Goal: Information Seeking & Learning: Learn about a topic

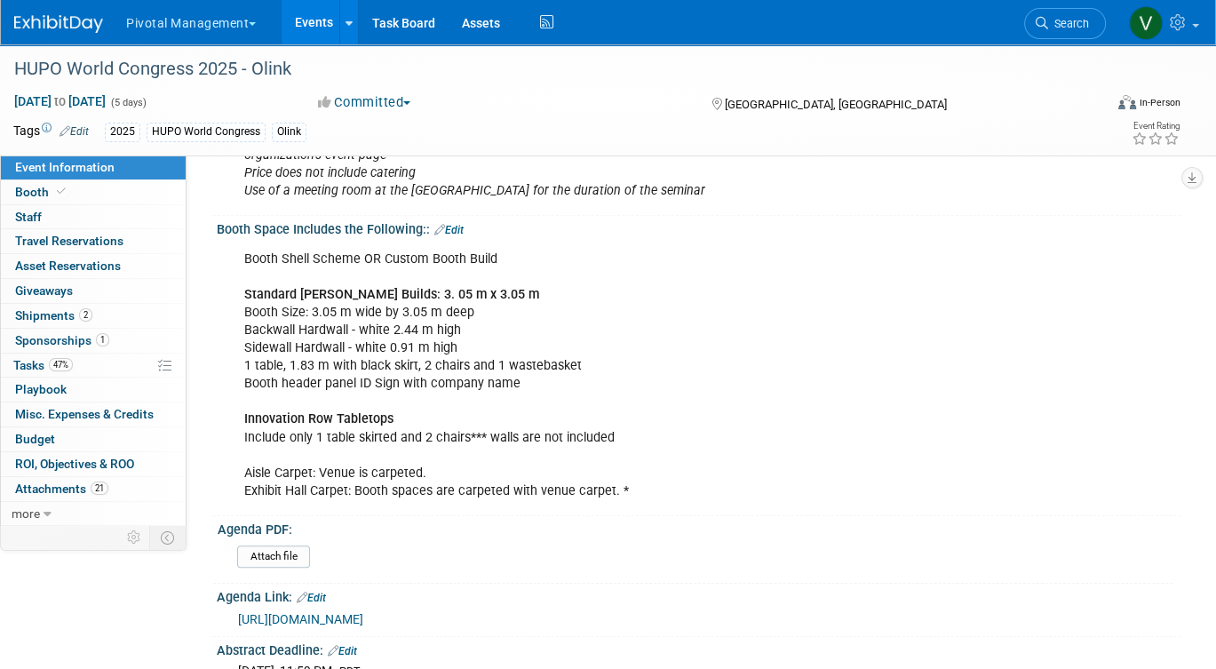
click at [311, 35] on link "Events" at bounding box center [314, 22] width 65 height 44
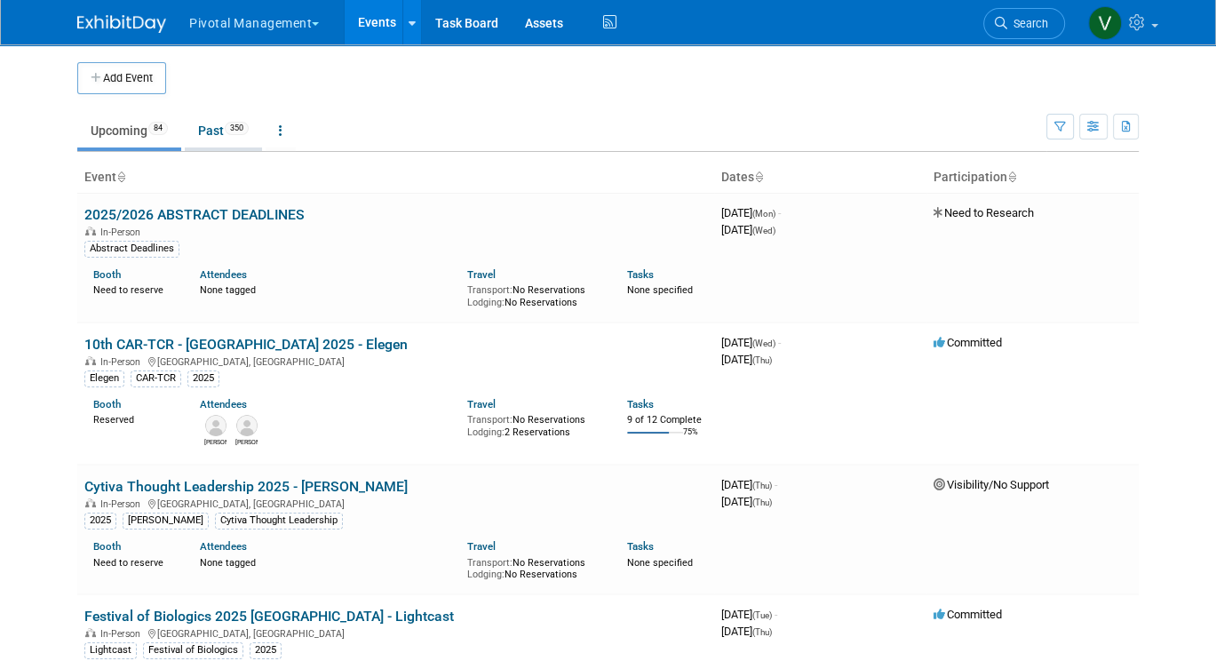
click at [220, 127] on link "Past 350" at bounding box center [223, 131] width 77 height 34
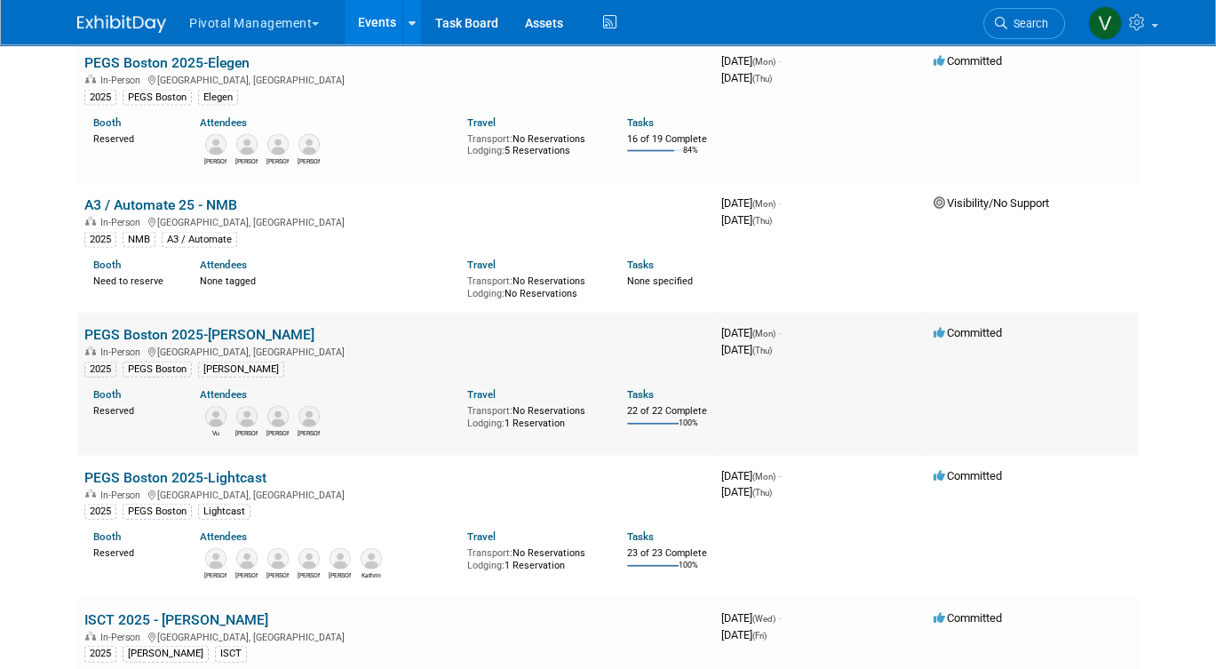
scroll to position [3487, 0]
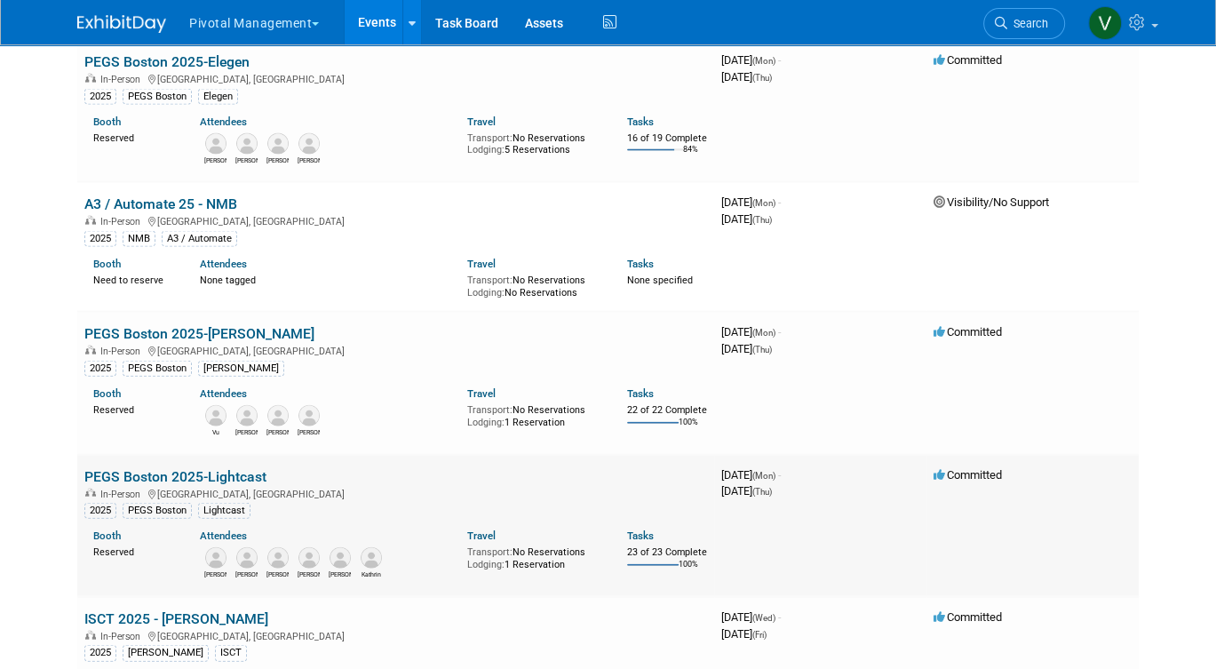
click at [243, 485] on link "PEGS Boston 2025-Lightcast" at bounding box center [175, 476] width 182 height 17
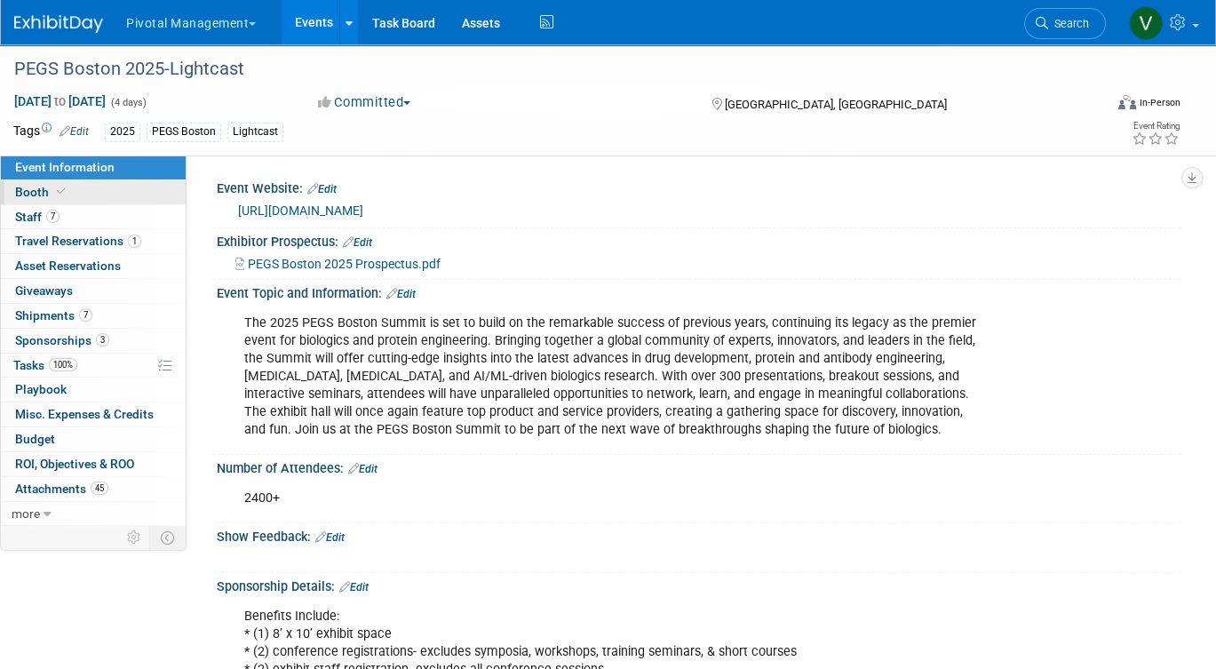
click at [28, 191] on span "Booth" at bounding box center [42, 192] width 54 height 14
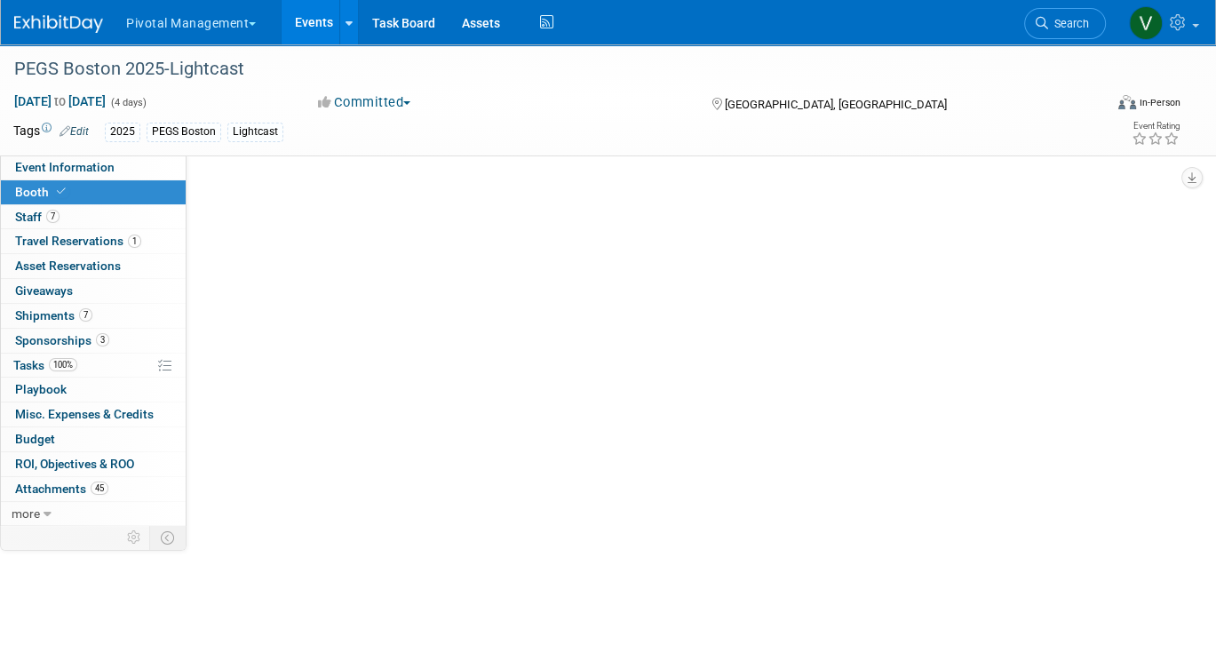
select select "Yes"
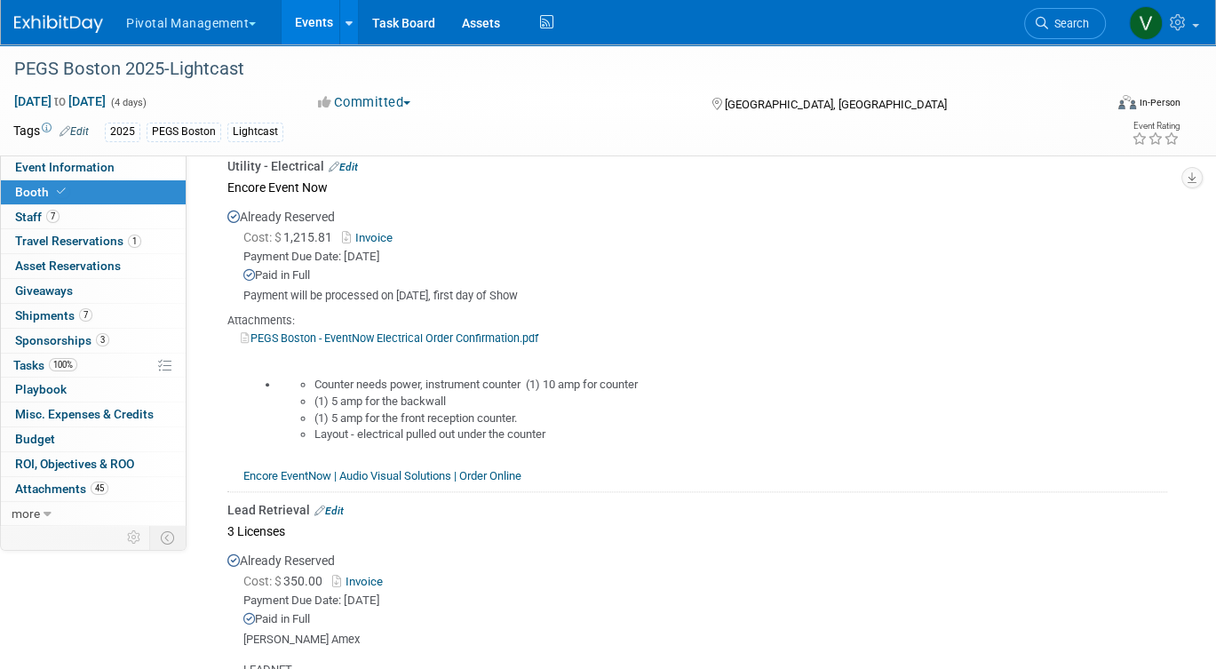
scroll to position [1810, 0]
click at [379, 230] on link "Invoice" at bounding box center [371, 236] width 58 height 13
click at [151, 164] on link "Event Information" at bounding box center [93, 167] width 185 height 24
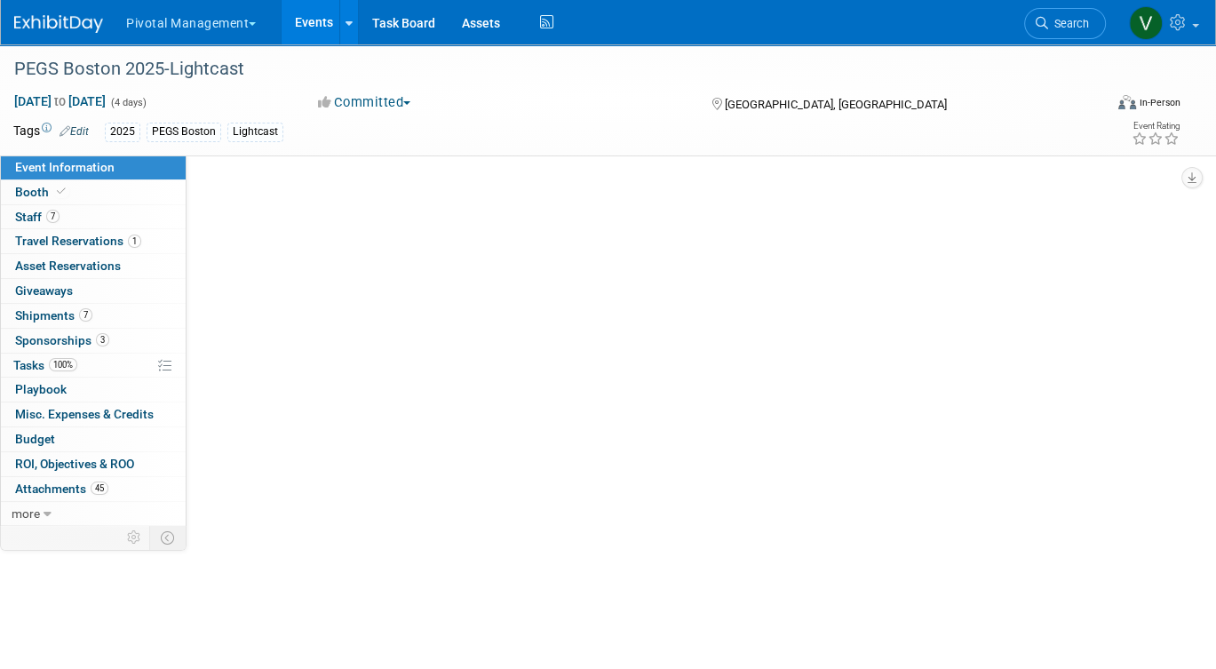
scroll to position [0, 0]
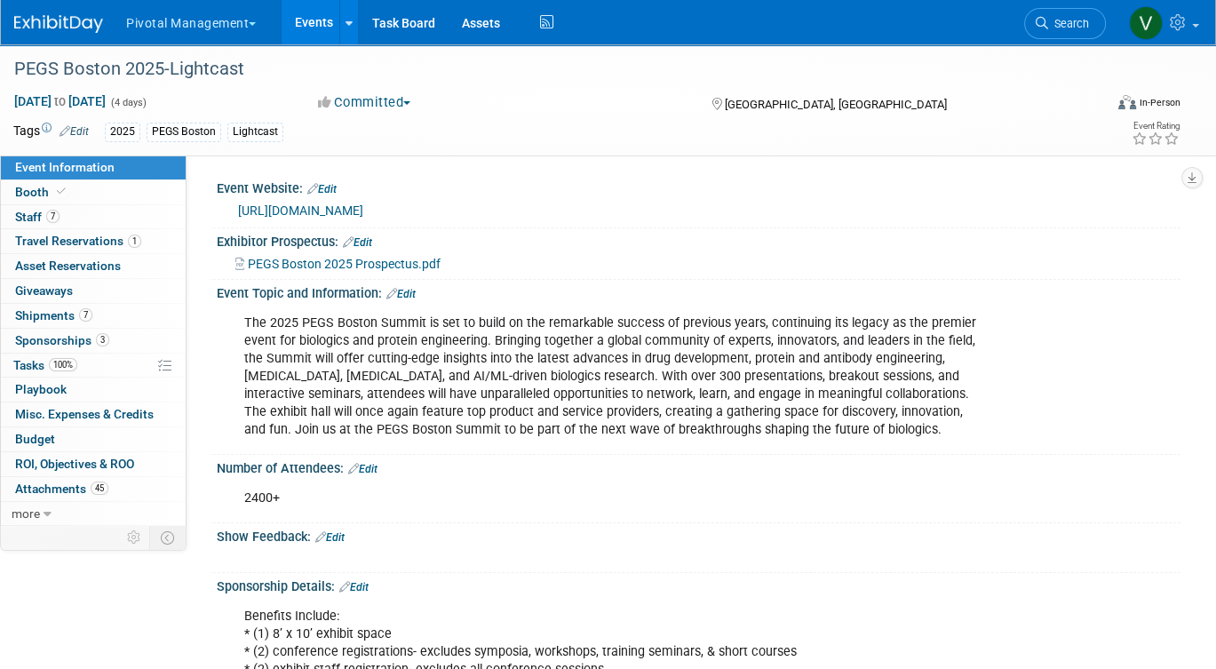
click at [305, 19] on link "Events" at bounding box center [314, 22] width 65 height 44
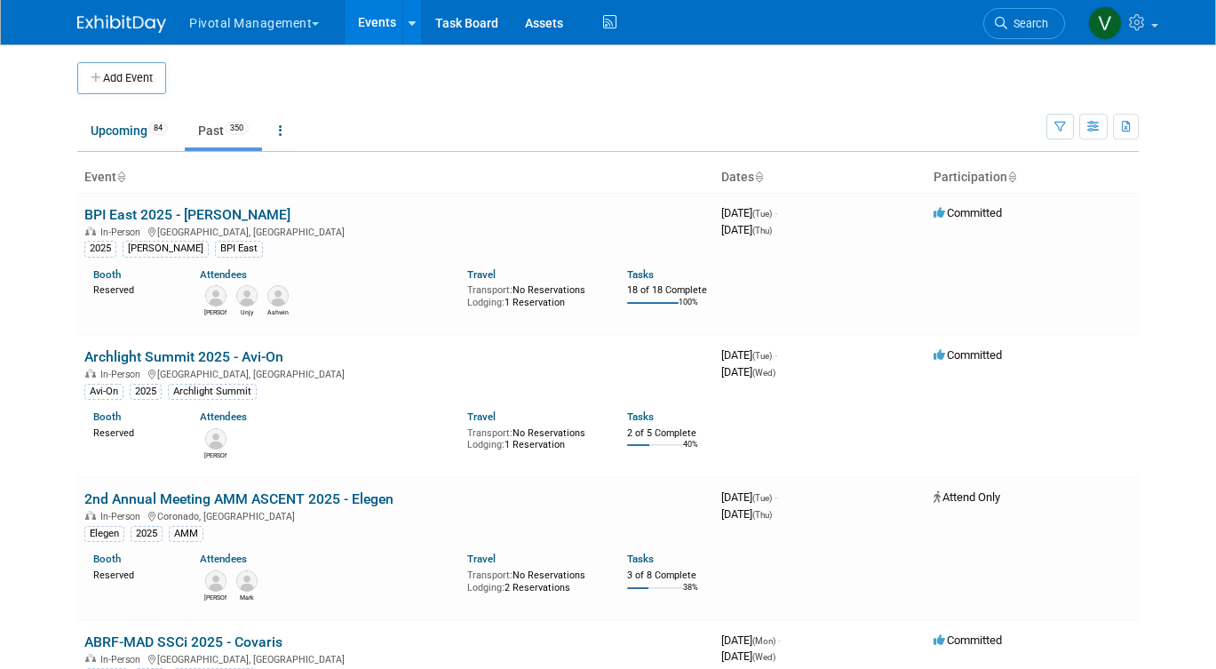
click at [130, 124] on link "Upcoming 84" at bounding box center [129, 131] width 104 height 34
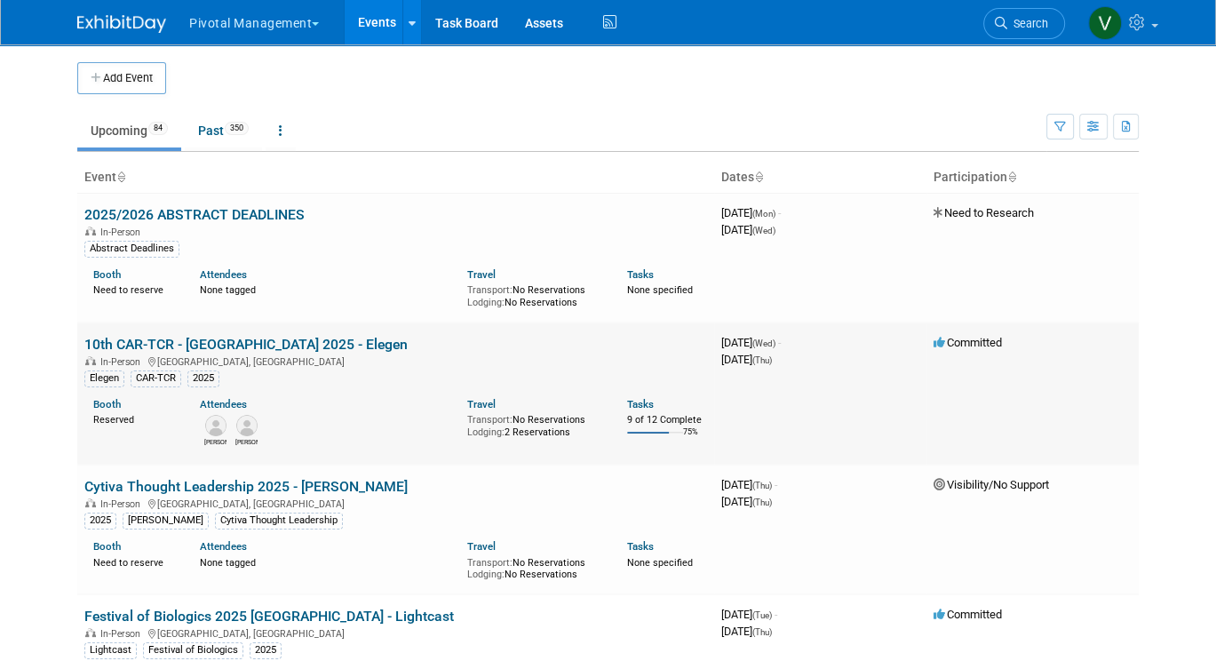
scroll to position [3996, 0]
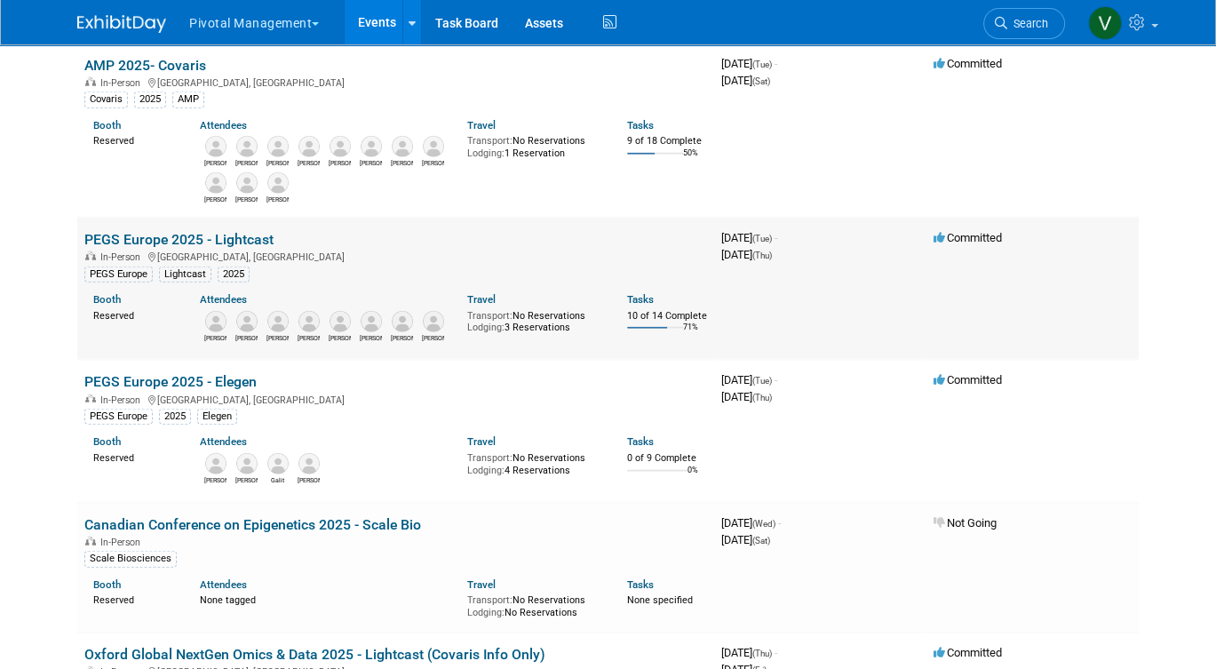
click at [169, 248] on link "PEGS Europe 2025 - Lightcast" at bounding box center [178, 239] width 189 height 17
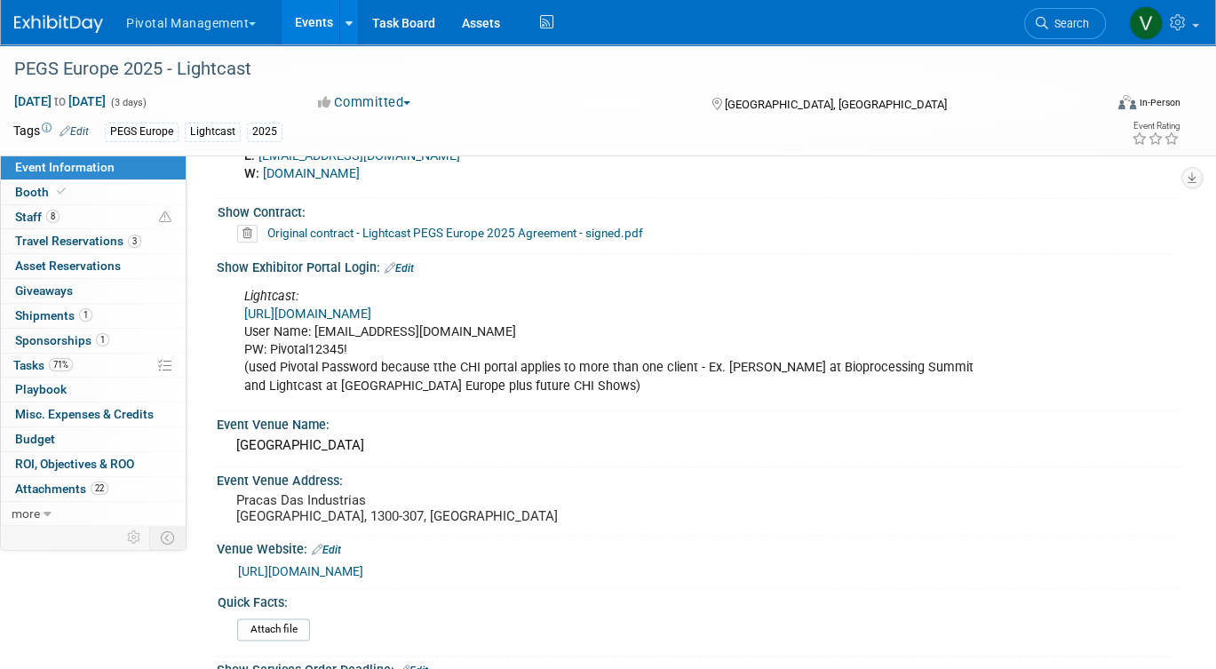
scroll to position [1775, 0]
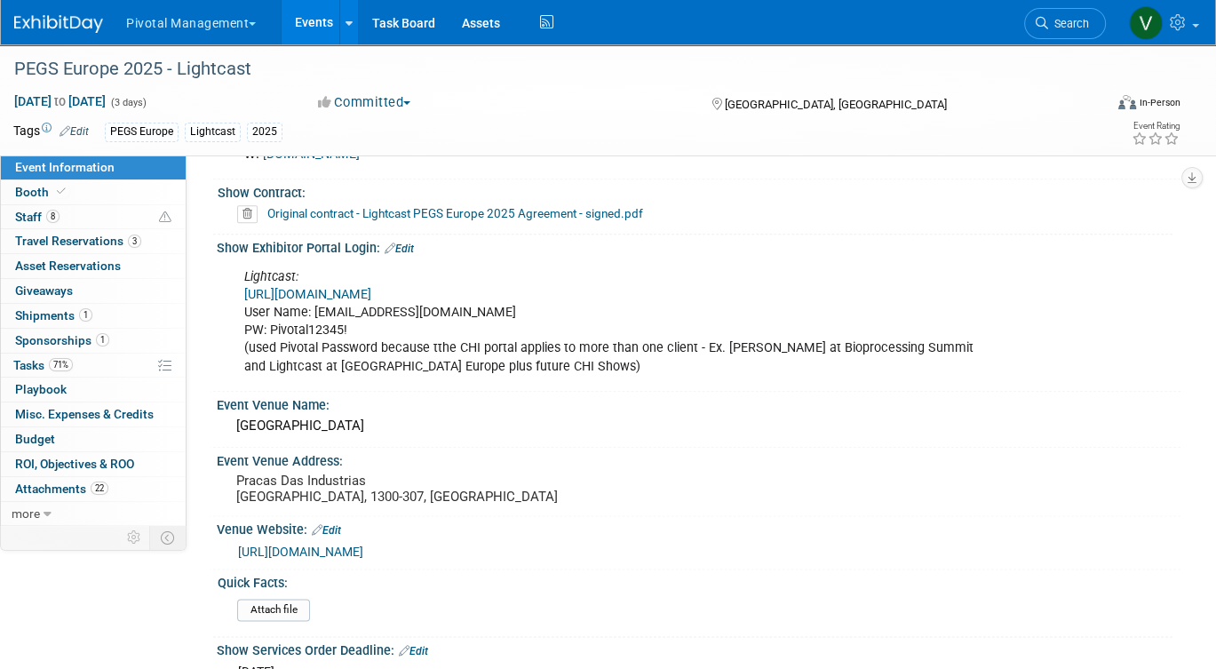
click at [371, 287] on link "https://spex-cii.com/#/login" at bounding box center [307, 294] width 127 height 15
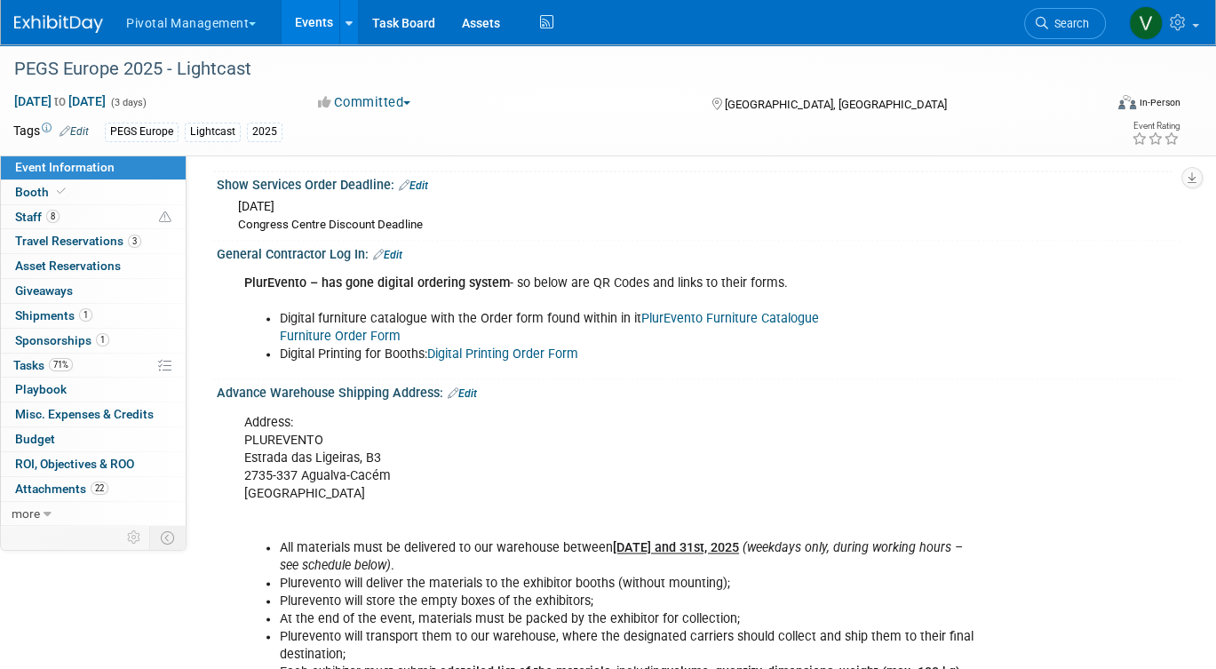
scroll to position [2233, 0]
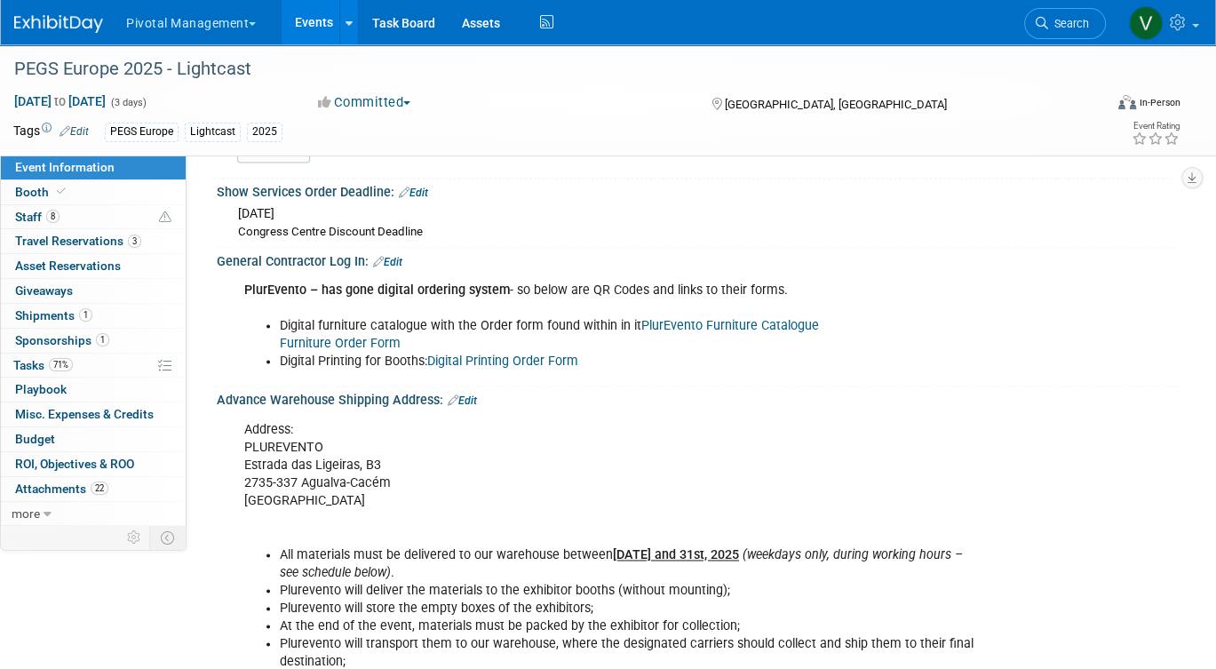
click at [682, 318] on link "PlurEvento Furniture Catalogue" at bounding box center [730, 325] width 178 height 15
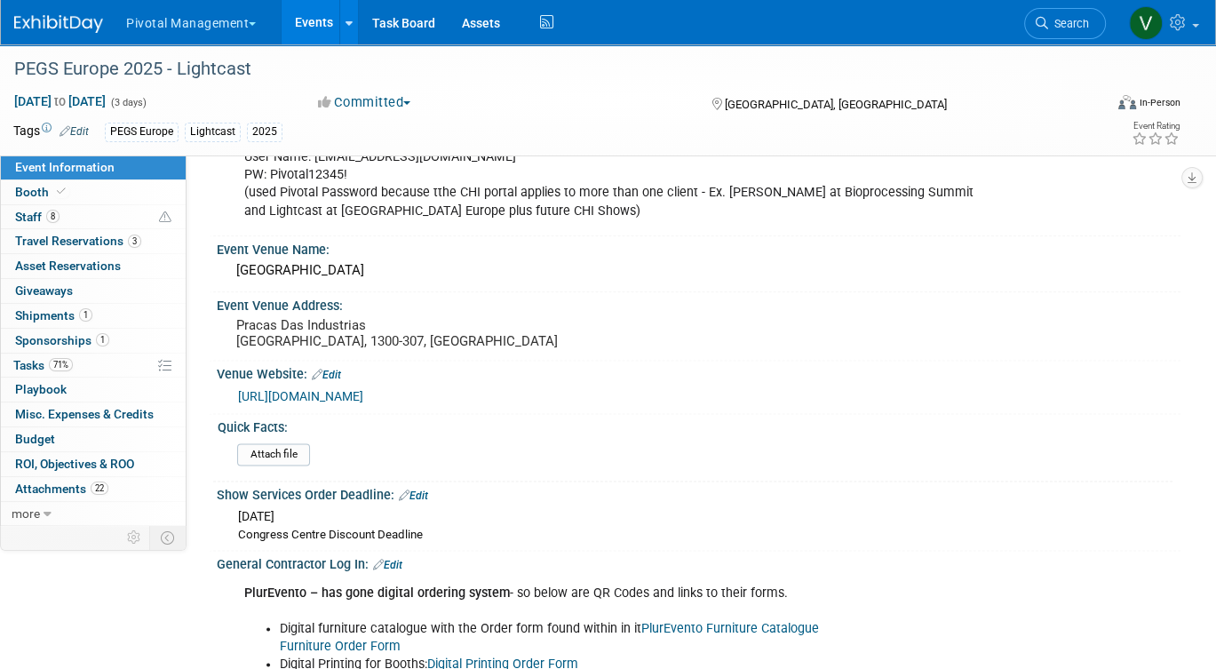
scroll to position [1912, 0]
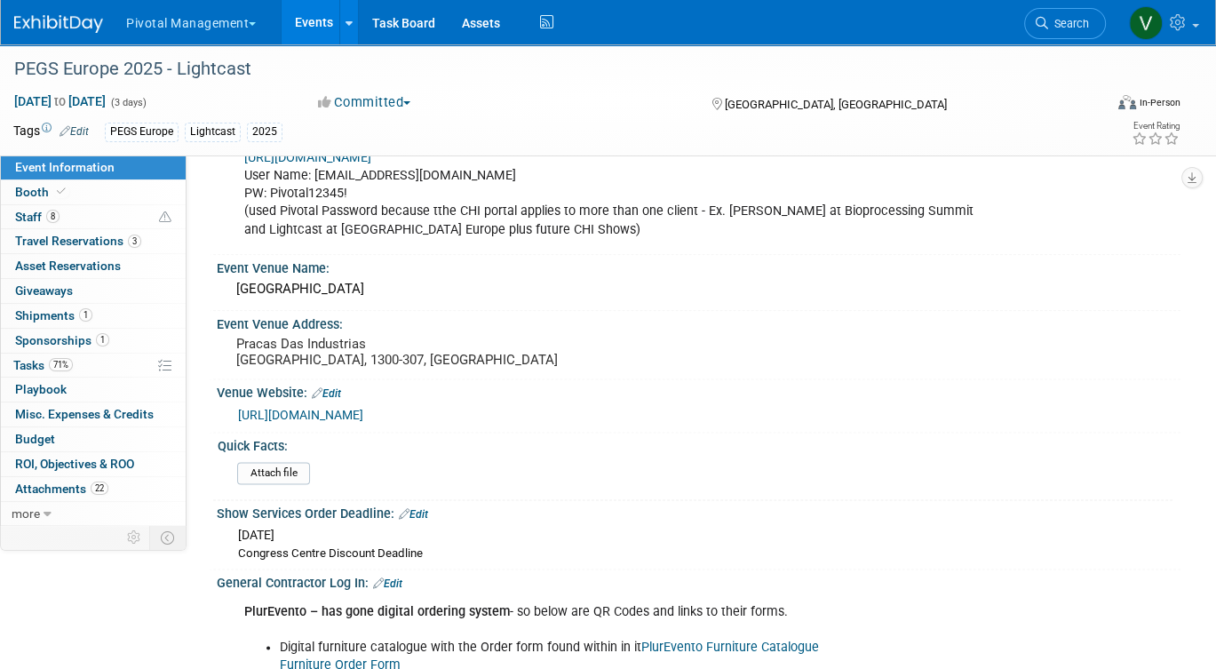
click at [290, 23] on link "Events" at bounding box center [314, 22] width 65 height 44
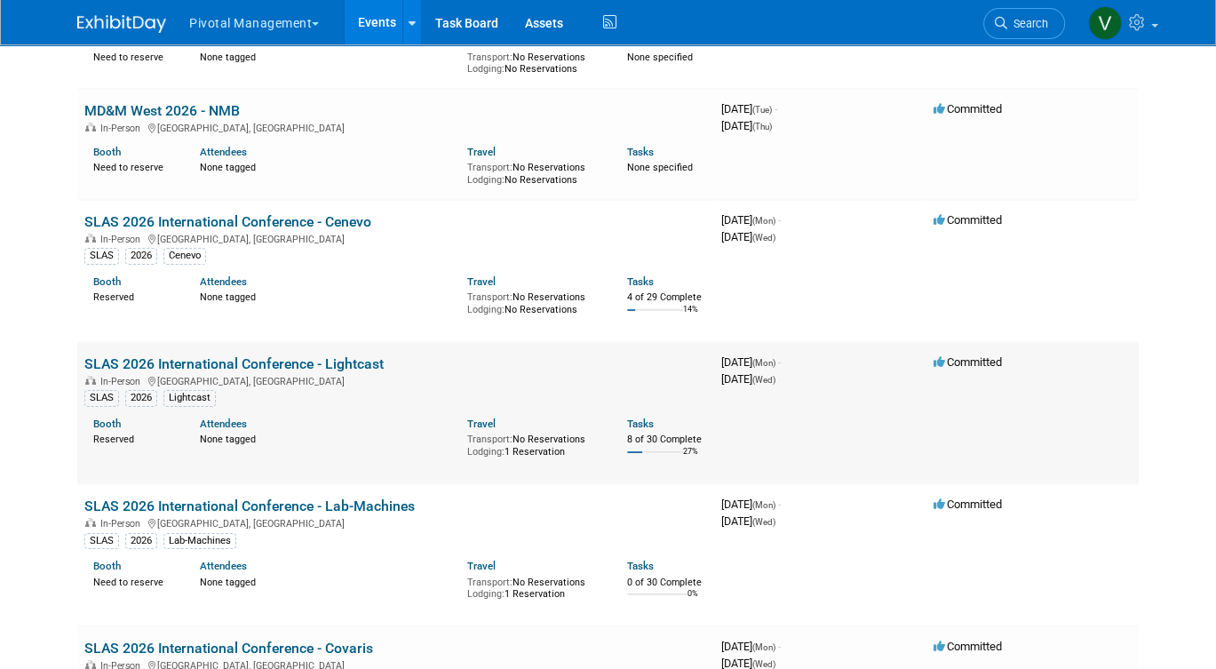
scroll to position [5492, 0]
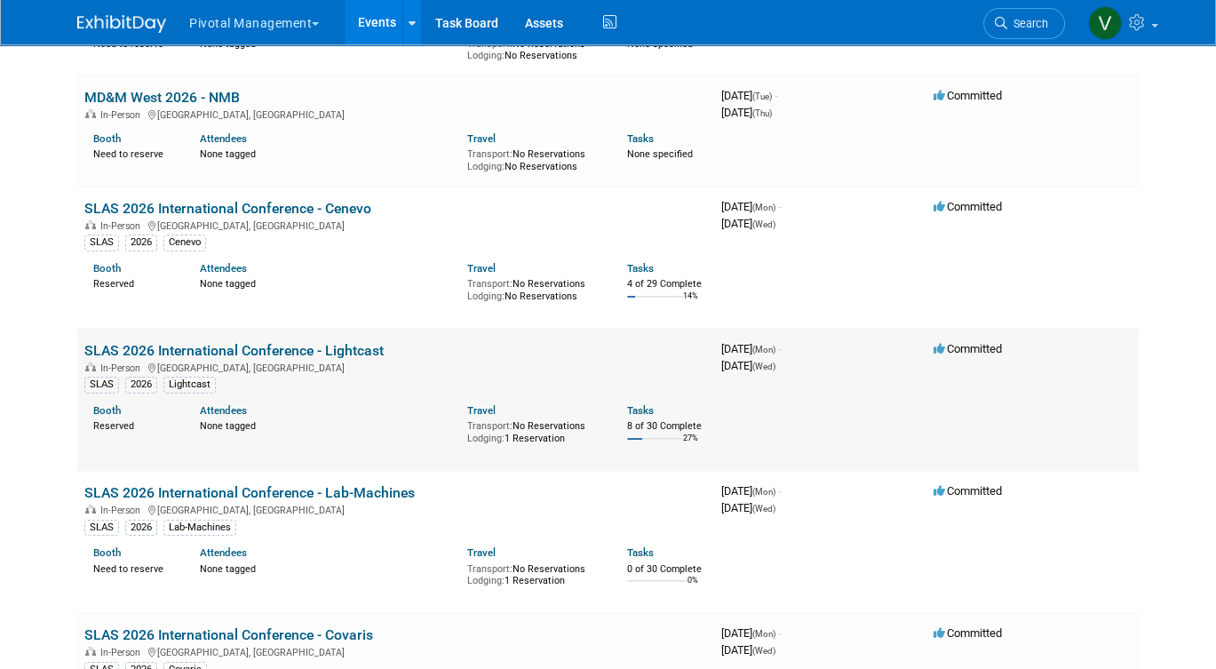
click at [273, 359] on link "SLAS 2026 International Conference - Lightcast" at bounding box center [233, 350] width 299 height 17
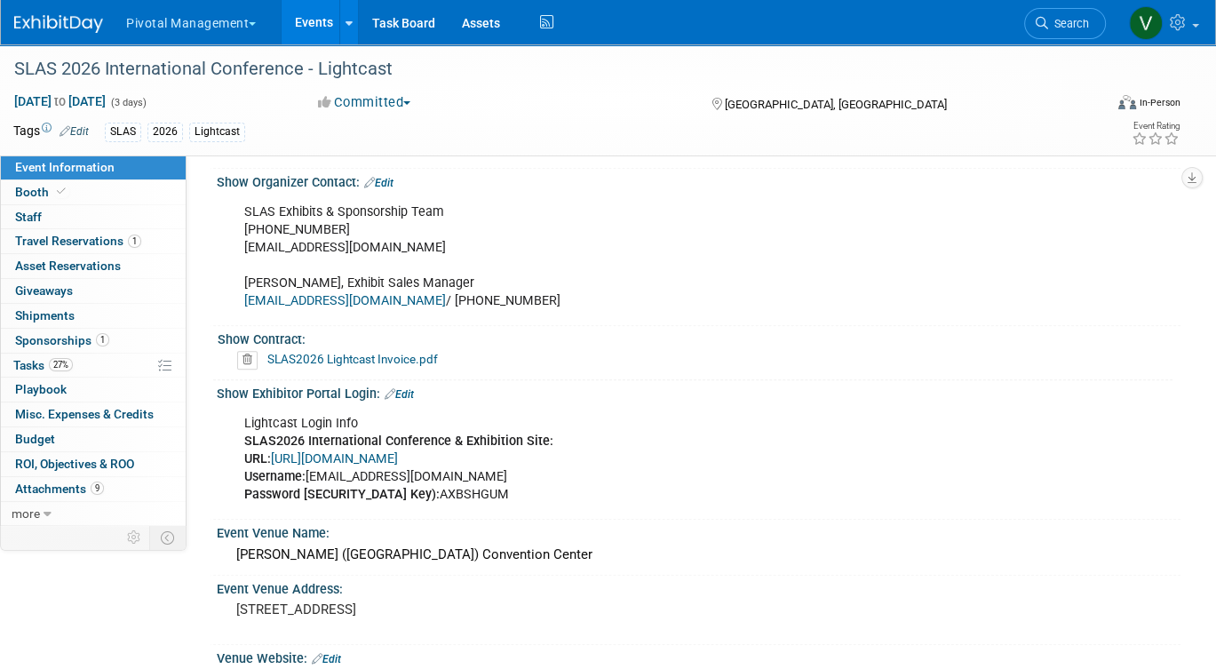
scroll to position [1179, 0]
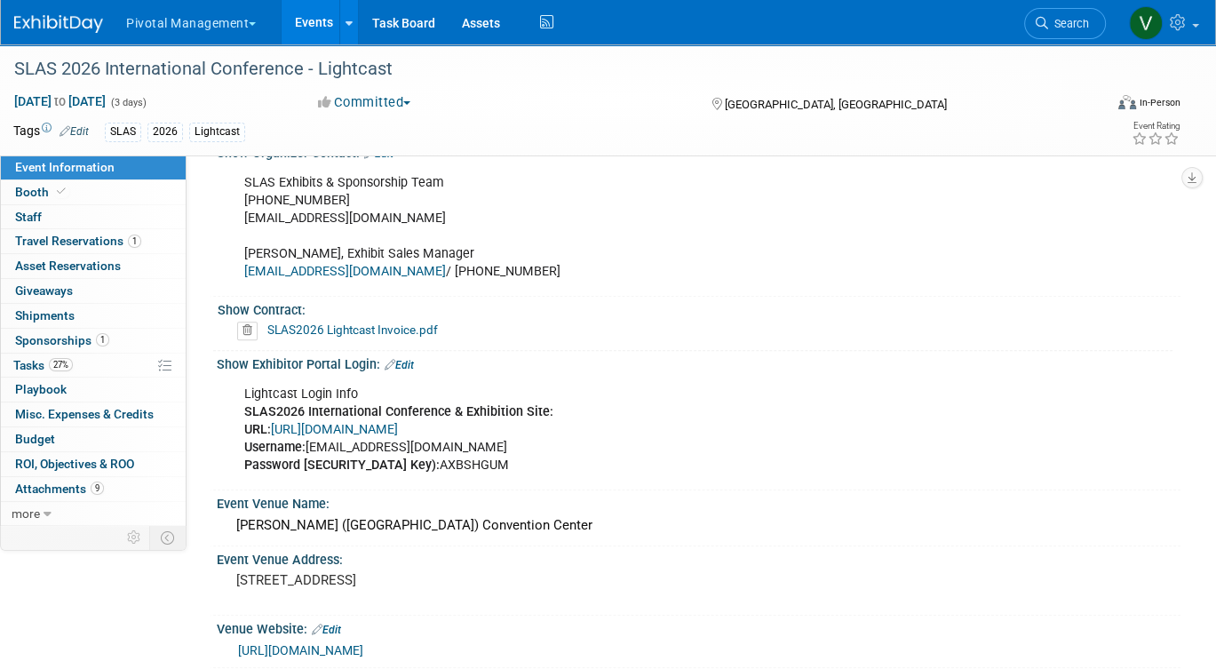
click at [398, 422] on link "[URL][DOMAIN_NAME]" at bounding box center [334, 429] width 127 height 15
